Goal: Task Accomplishment & Management: Manage account settings

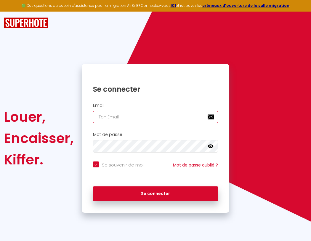
type input "s"
checkbox input "true"
type input "su"
checkbox input "true"
type input "sup"
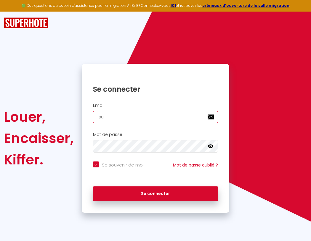
checkbox input "true"
type input "supe"
checkbox input "true"
type input "super"
checkbox input "true"
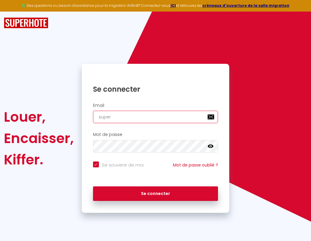
type input "superb"
checkbox input "true"
type input "superbo"
checkbox input "true"
type input "s"
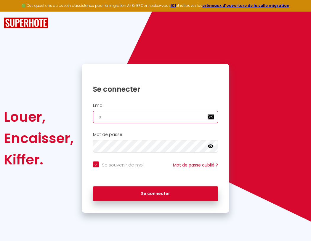
checkbox input "true"
type input "superbor"
checkbox input "true"
type input "superbord"
checkbox input "true"
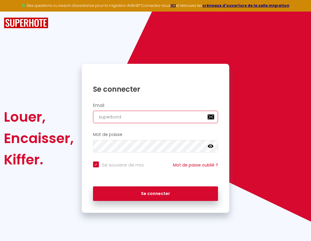
type input "superborde"
checkbox input "true"
type input "superbordea"
checkbox input "true"
type input "superbordeau"
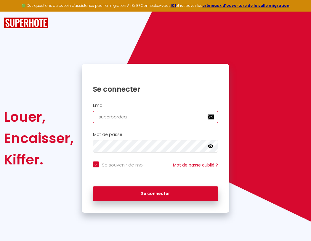
checkbox input "true"
type input "superbordeaux"
checkbox input "true"
type input "s"
checkbox input "true"
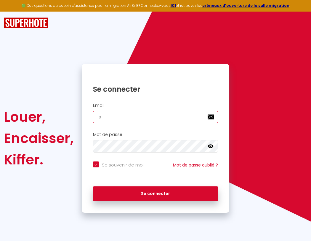
type input "su"
checkbox input "true"
type input "sup"
checkbox input "true"
type input "supe"
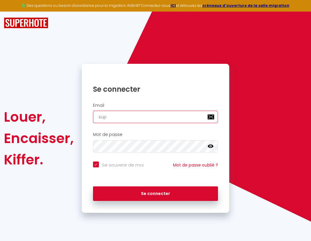
checkbox input "true"
type input "super"
checkbox input "true"
type input "superb"
checkbox input "true"
